Goal: Task Accomplishment & Management: Use online tool/utility

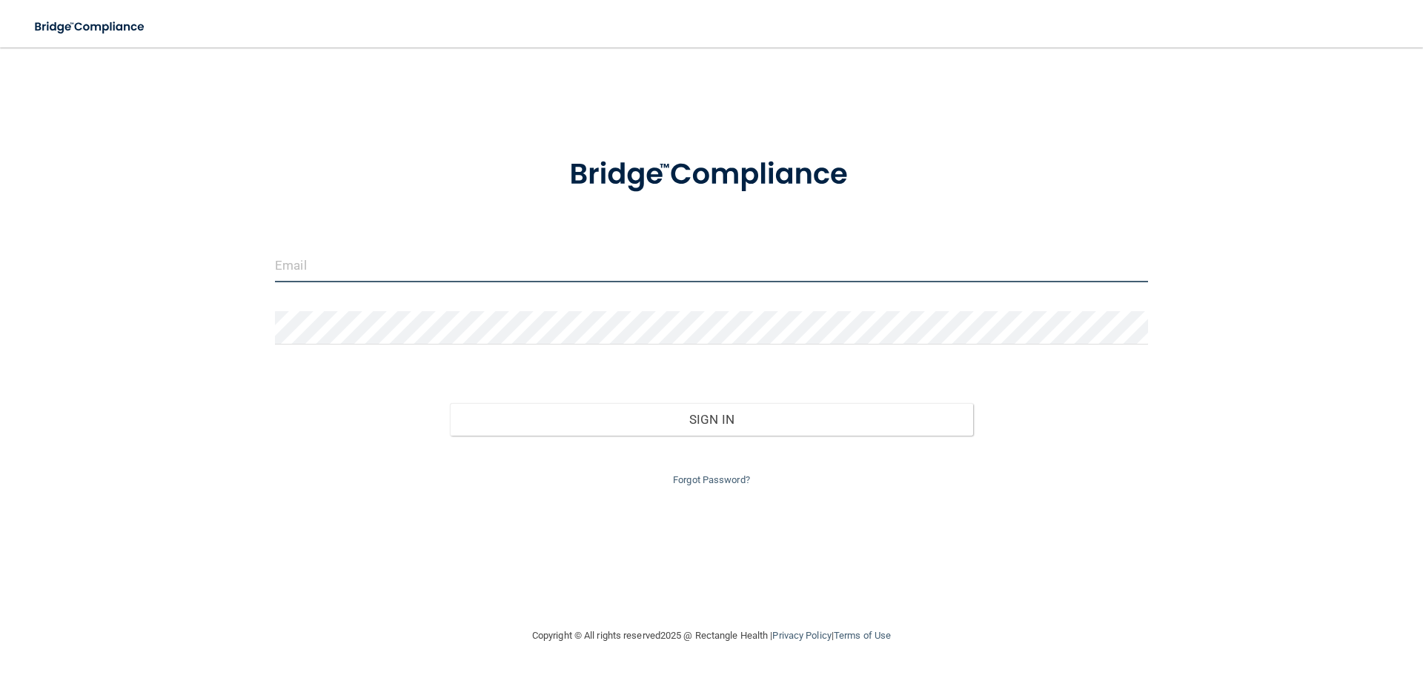
click at [449, 264] on input "email" at bounding box center [711, 265] width 873 height 33
type input "[EMAIL_ADDRESS][DOMAIN_NAME]"
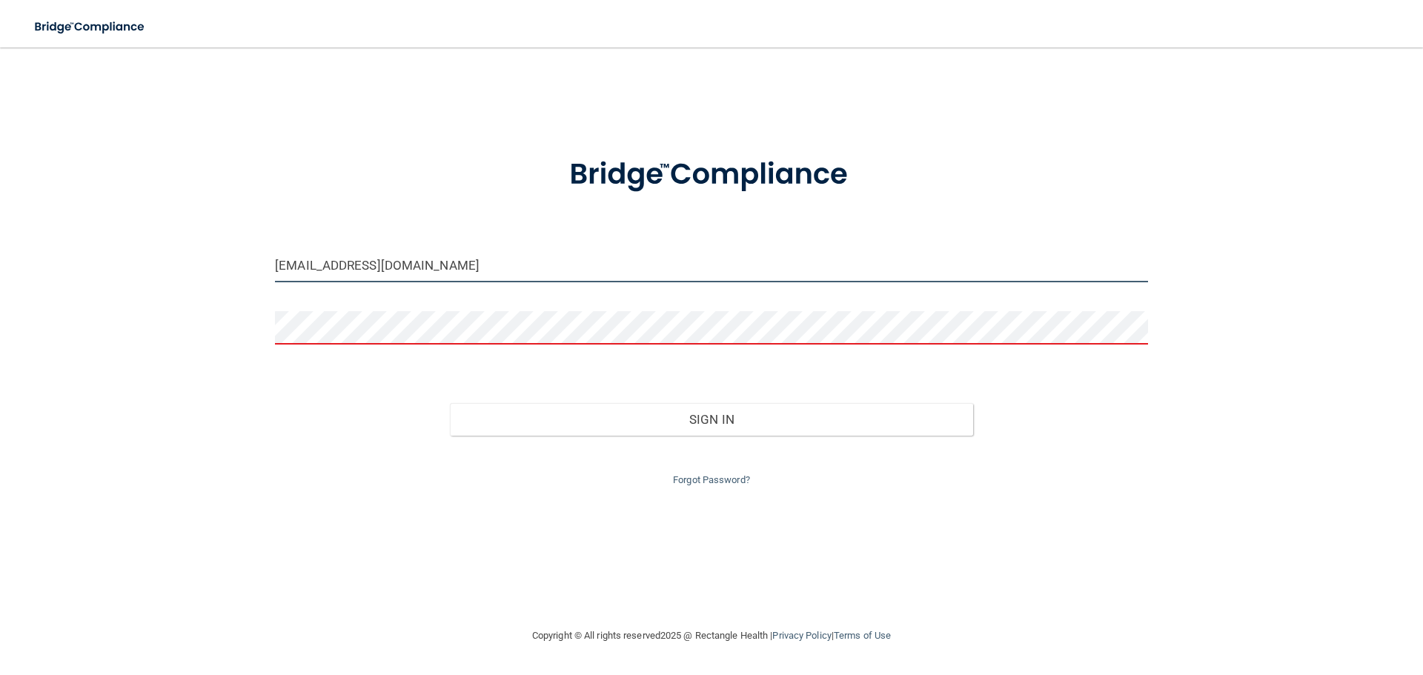
click at [466, 268] on input "[EMAIL_ADDRESS][DOMAIN_NAME]" at bounding box center [711, 265] width 873 height 33
drag, startPoint x: 466, startPoint y: 268, endPoint x: 158, endPoint y: 247, distance: 308.4
click at [158, 247] on div "[EMAIL_ADDRESS][DOMAIN_NAME] Invalid email/password. You don't have permission …" at bounding box center [712, 337] width 1364 height 550
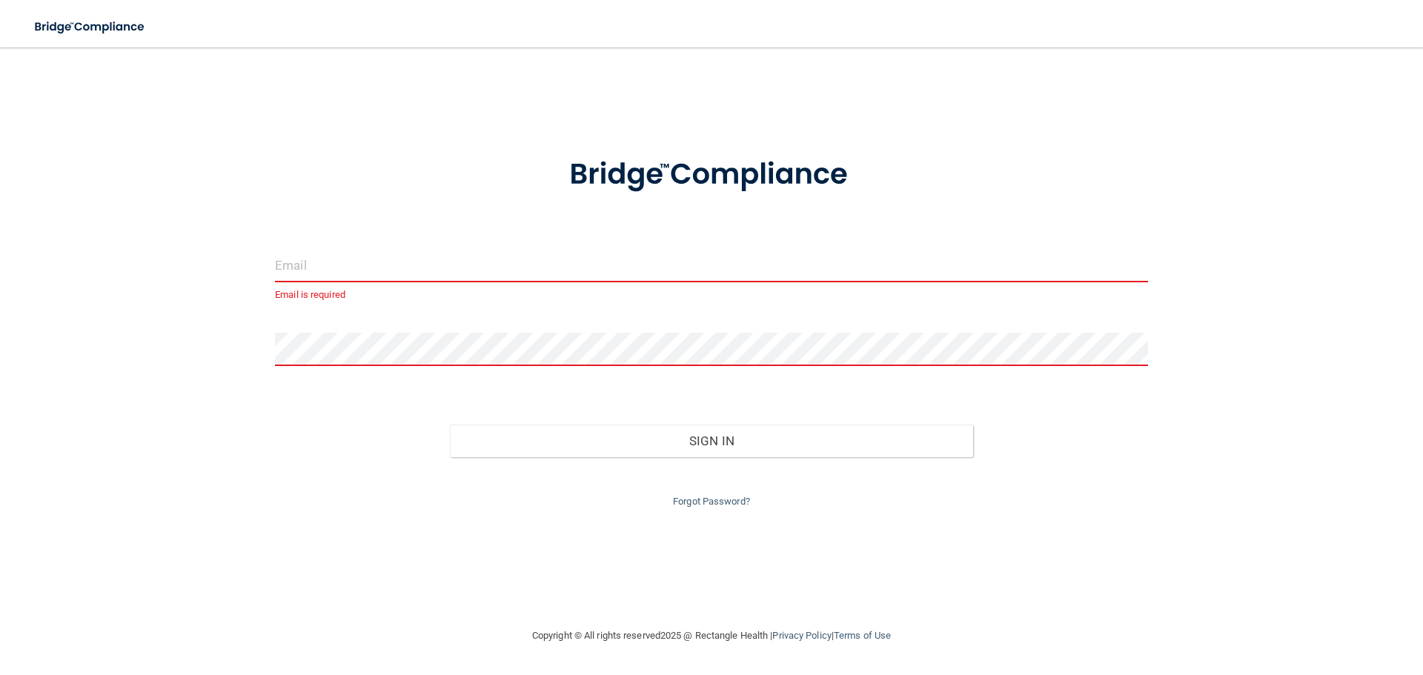
click at [205, 110] on div "Email is required Invalid email/password. You don't have permission to access t…" at bounding box center [712, 337] width 1364 height 550
